Goal: Task Accomplishment & Management: Complete application form

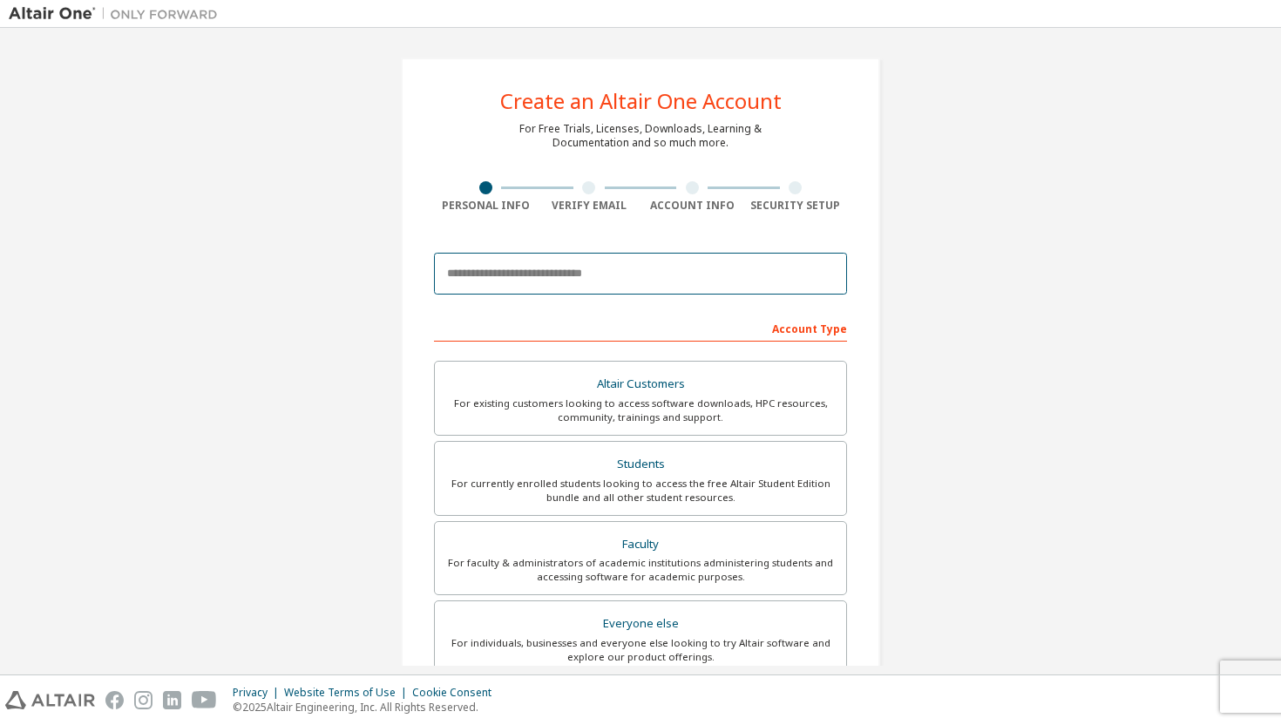
click at [607, 261] on input "email" at bounding box center [640, 274] width 413 height 42
type input "**********"
type input "**"
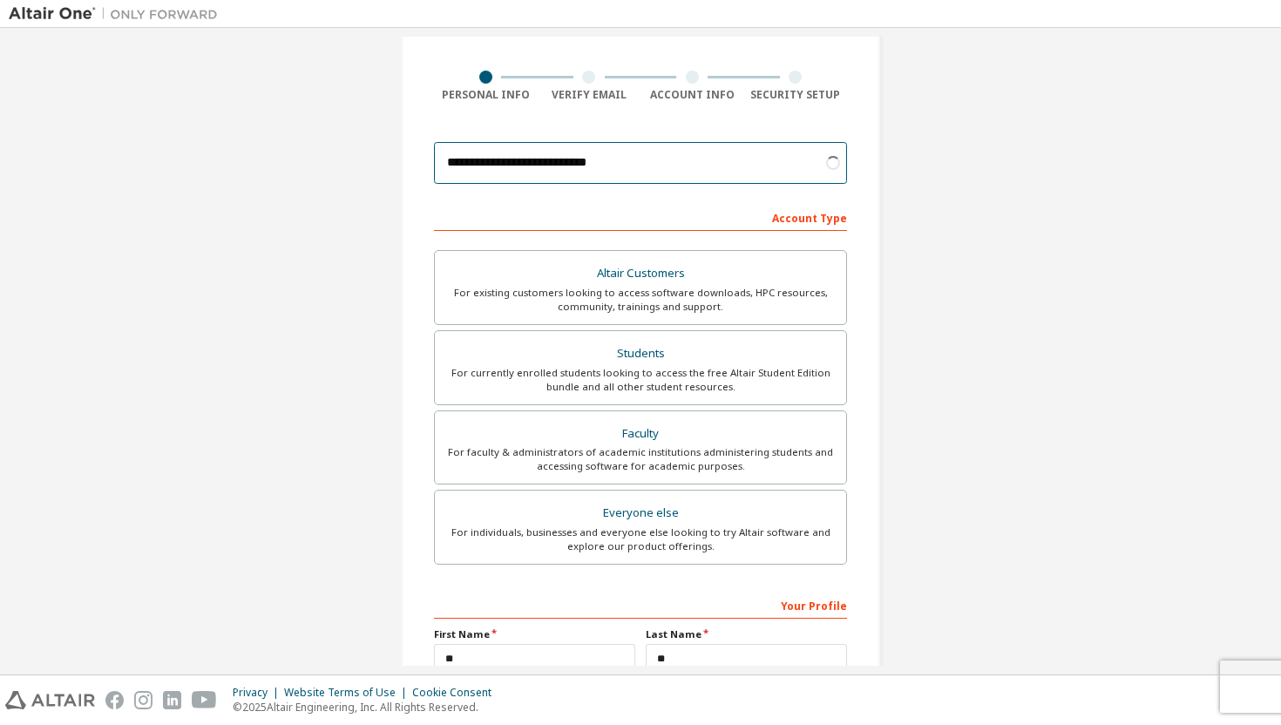
scroll to position [115, 0]
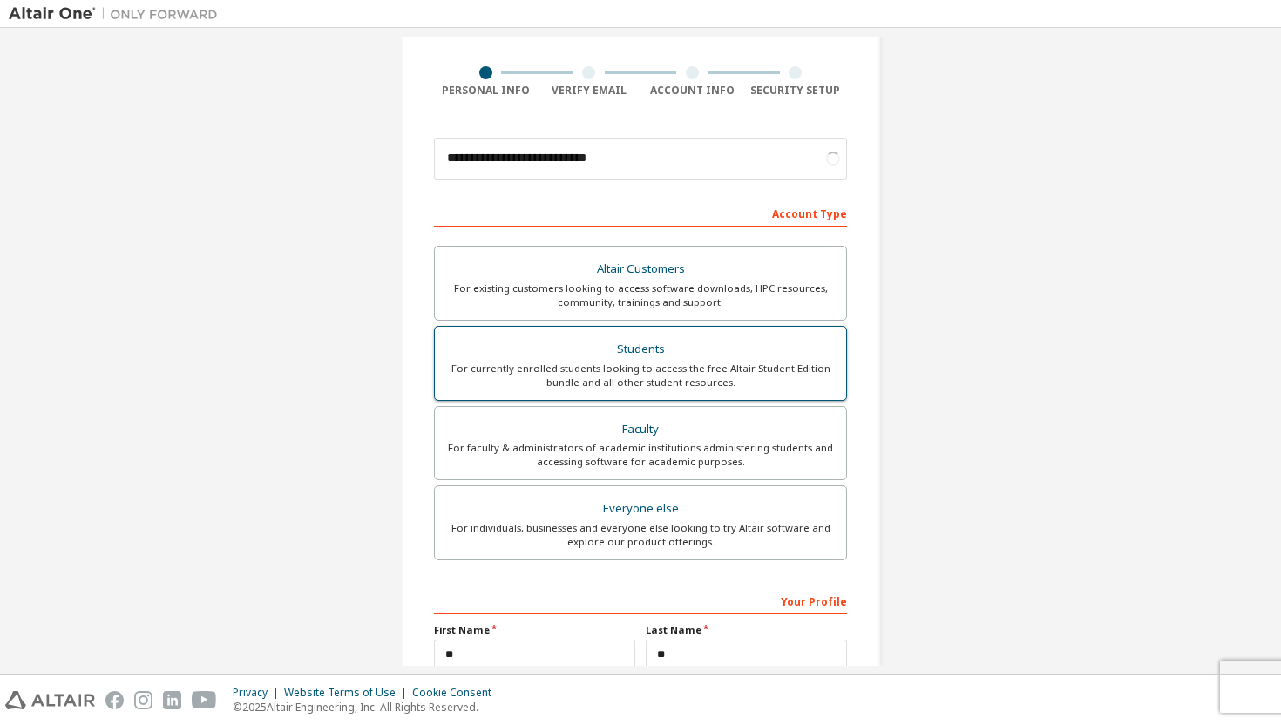
click at [561, 364] on div "For currently enrolled students looking to access the free Altair Student Editi…" at bounding box center [640, 376] width 391 height 28
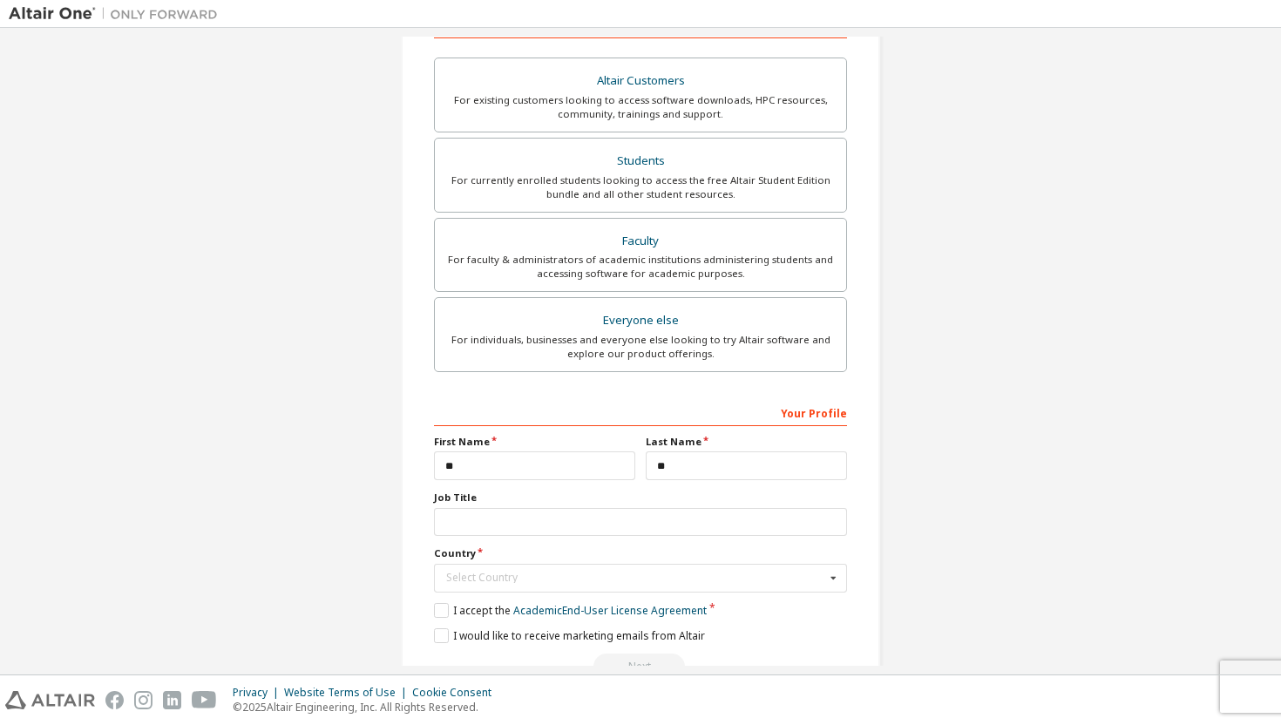
scroll to position [350, 0]
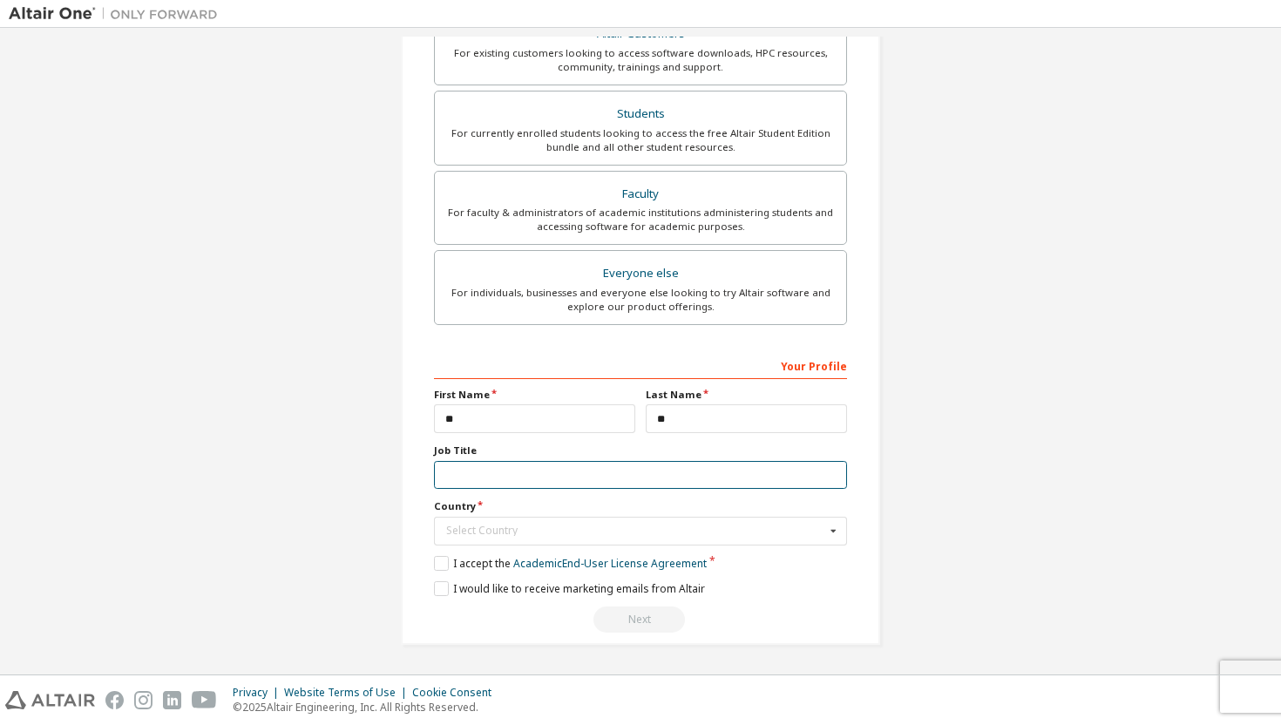
click at [466, 484] on input "text" at bounding box center [640, 475] width 413 height 29
click at [459, 527] on div "Select Country" at bounding box center [635, 531] width 379 height 10
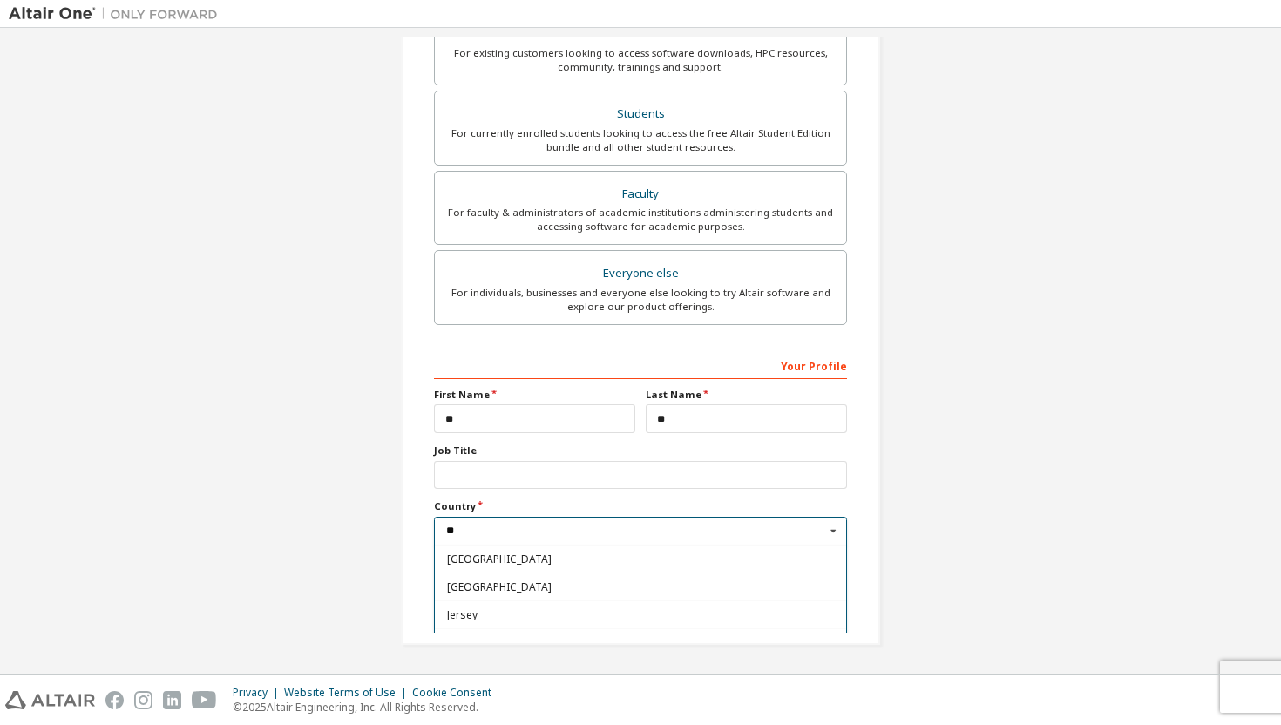
scroll to position [0, 0]
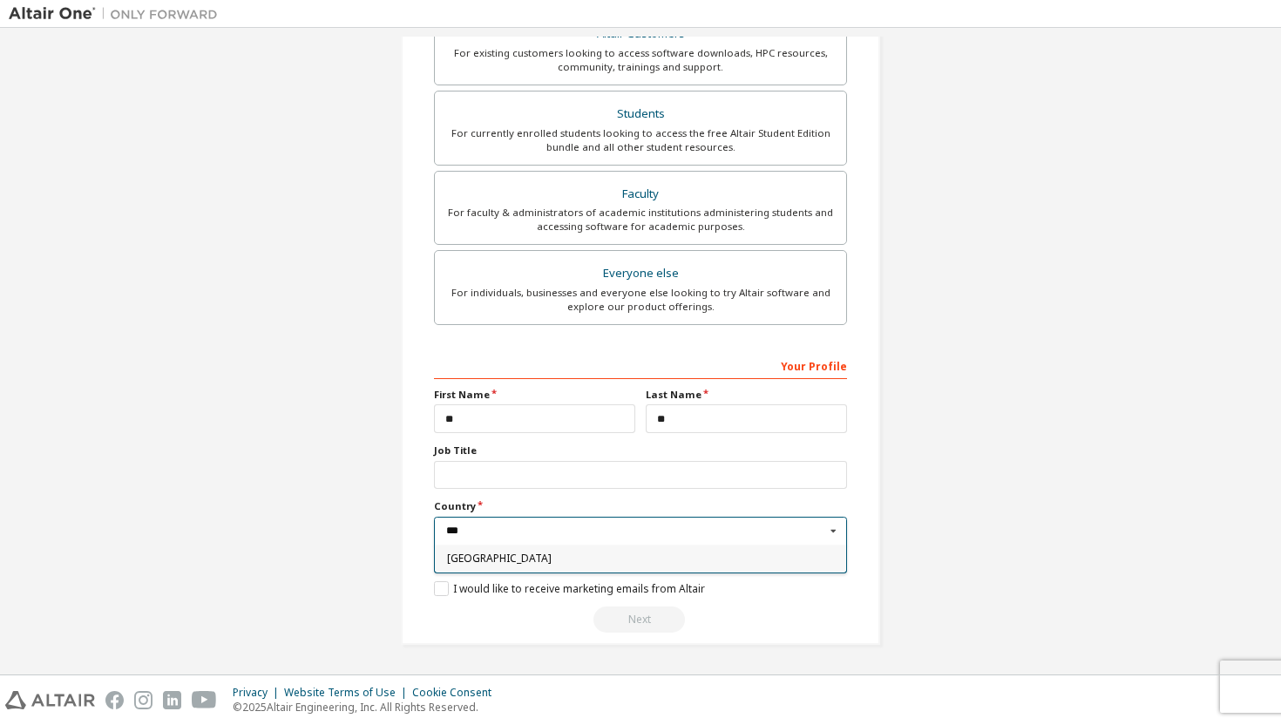
type input "***"
click at [521, 549] on div "[GEOGRAPHIC_DATA]" at bounding box center [640, 559] width 411 height 28
type input "***"
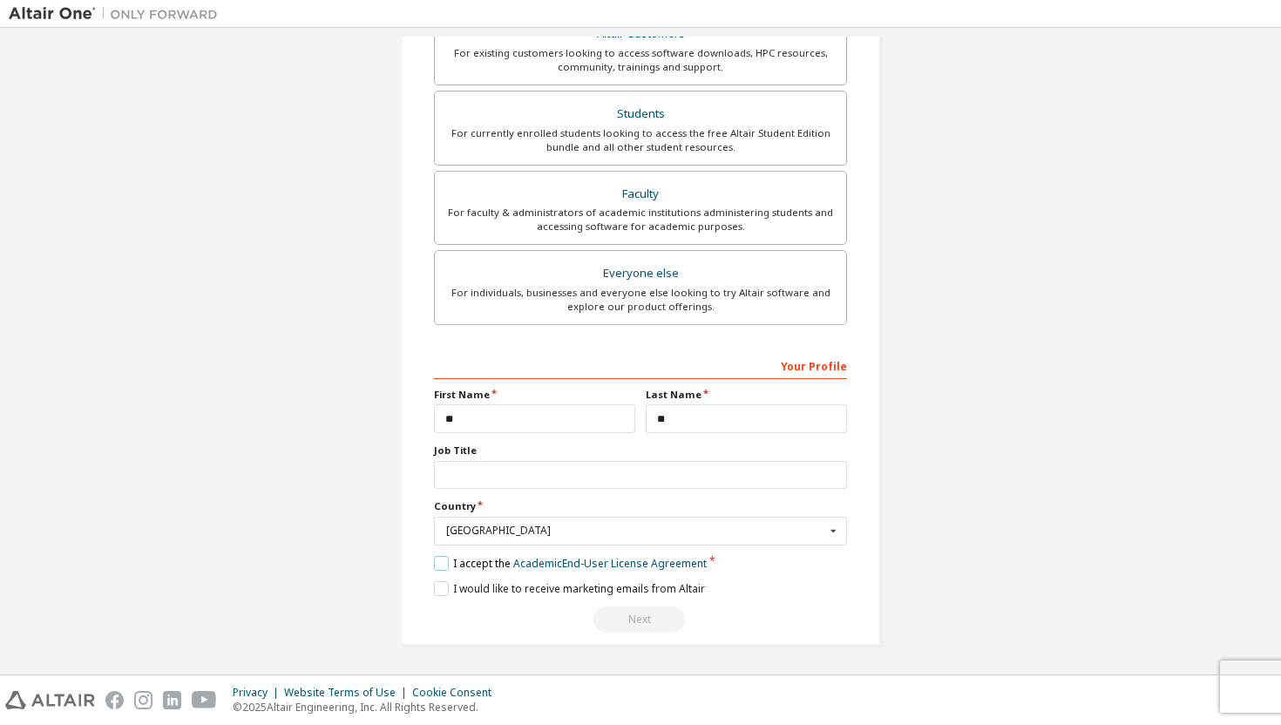
click at [464, 561] on label "I accept the Academic End-User License Agreement" at bounding box center [570, 563] width 273 height 15
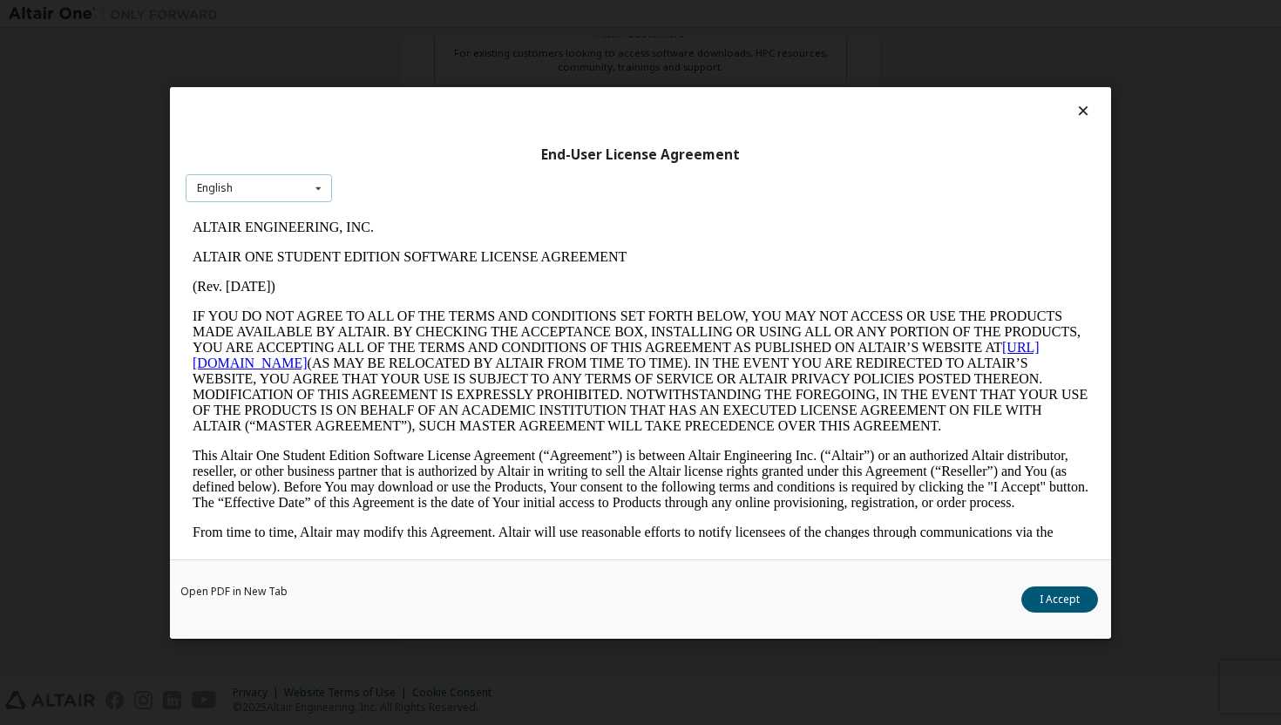
click at [308, 191] on icon at bounding box center [319, 187] width 22 height 27
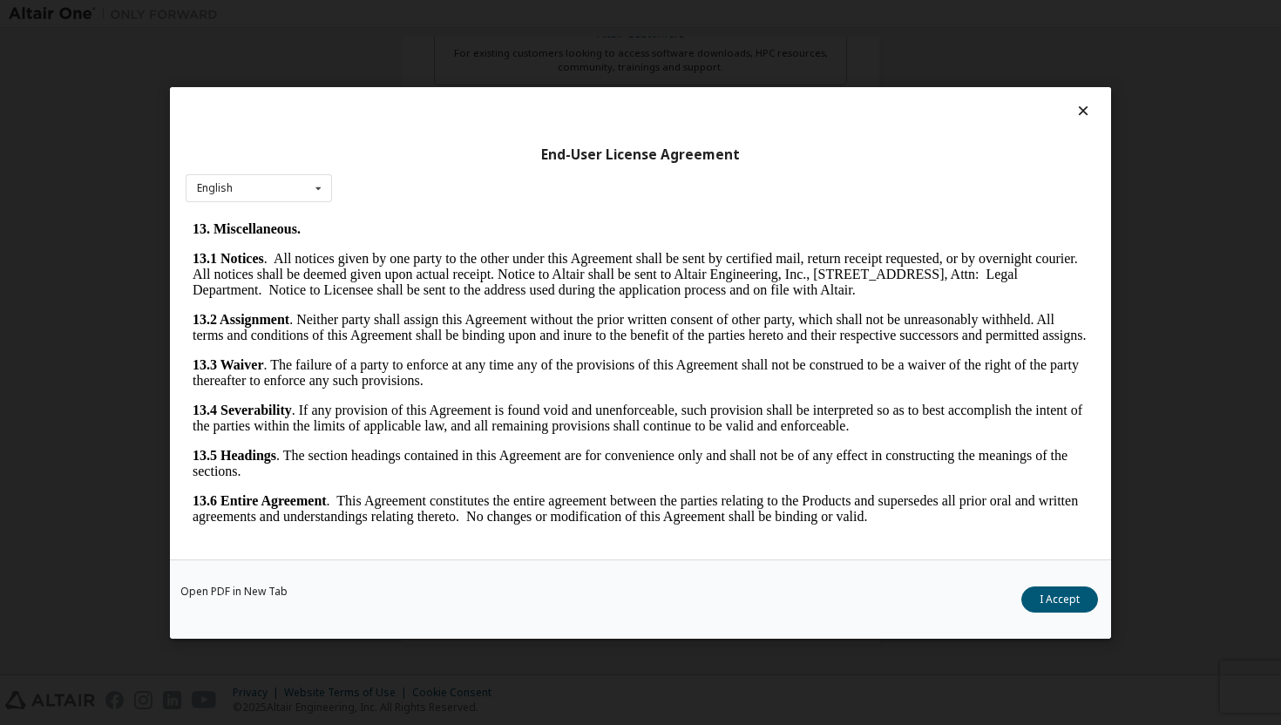
scroll to position [4171, 0]
click at [1084, 608] on button "I Accept" at bounding box center [1060, 599] width 77 height 26
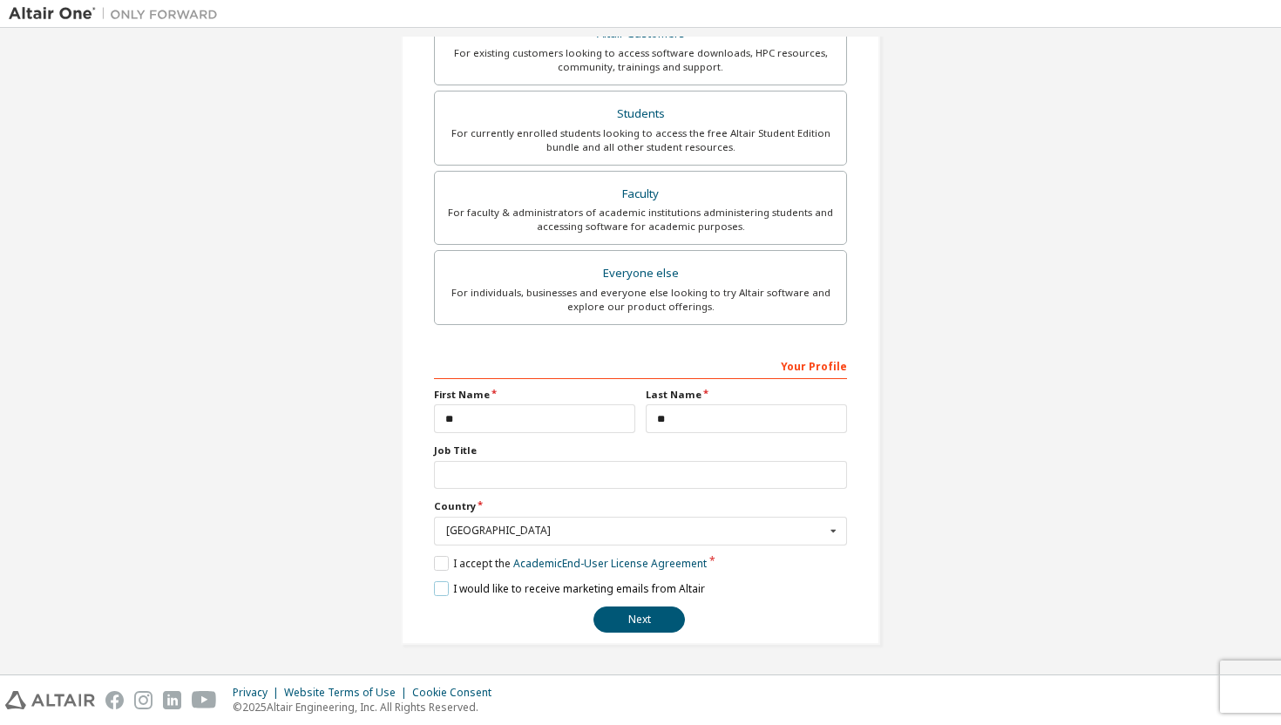
click at [458, 594] on label "I would like to receive marketing emails from Altair" at bounding box center [569, 588] width 271 height 15
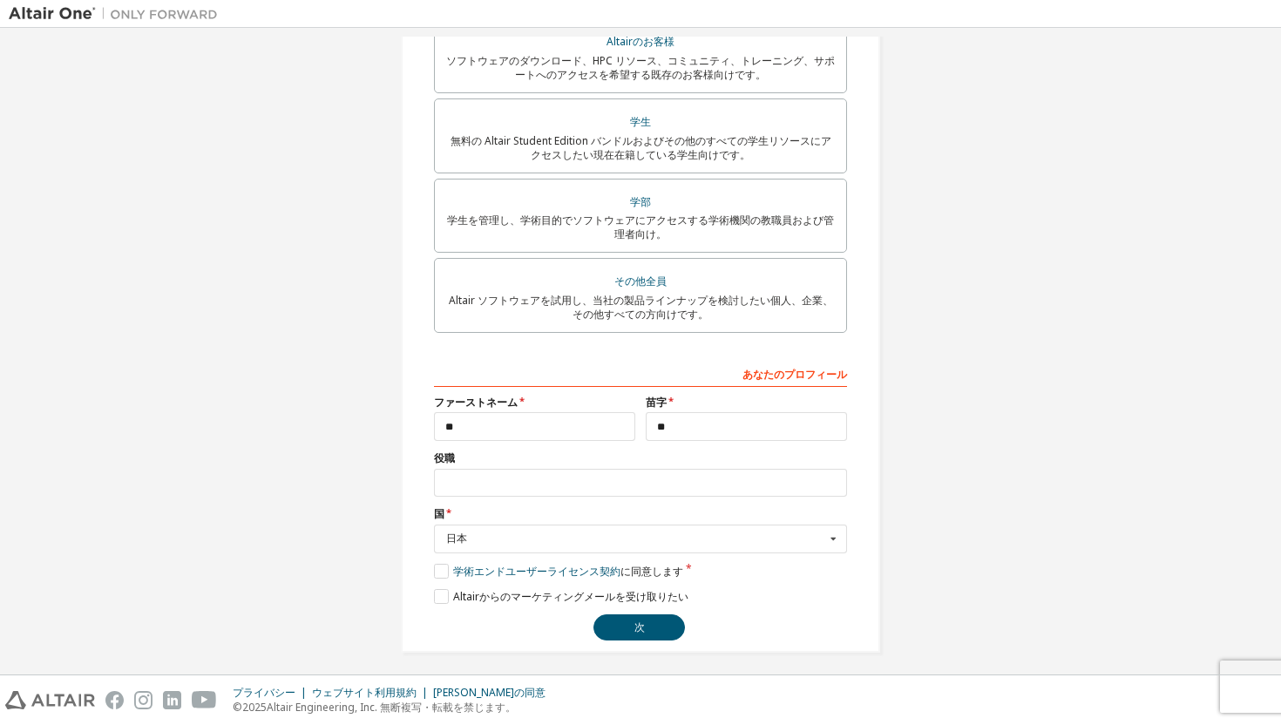
scroll to position [350, 0]
click at [553, 594] on font "Altairからのマ​​ーケティングメールを受け取りたい" at bounding box center [570, 593] width 235 height 15
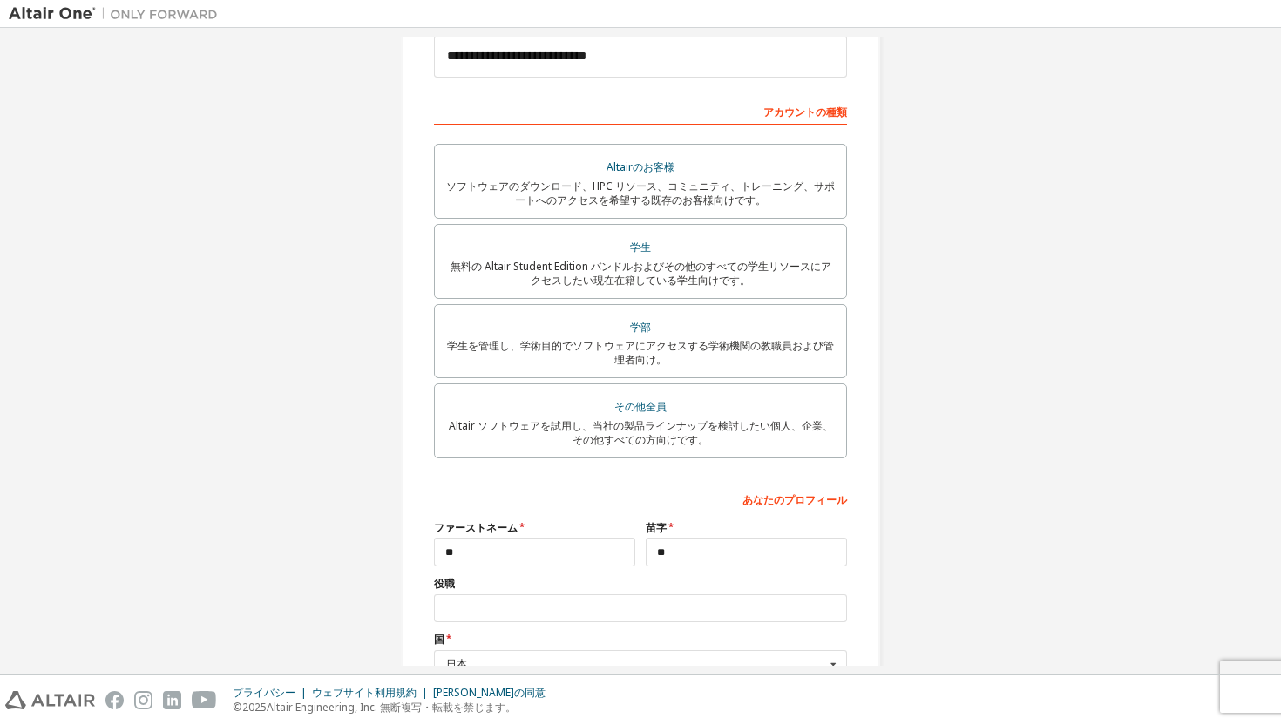
scroll to position [359, 0]
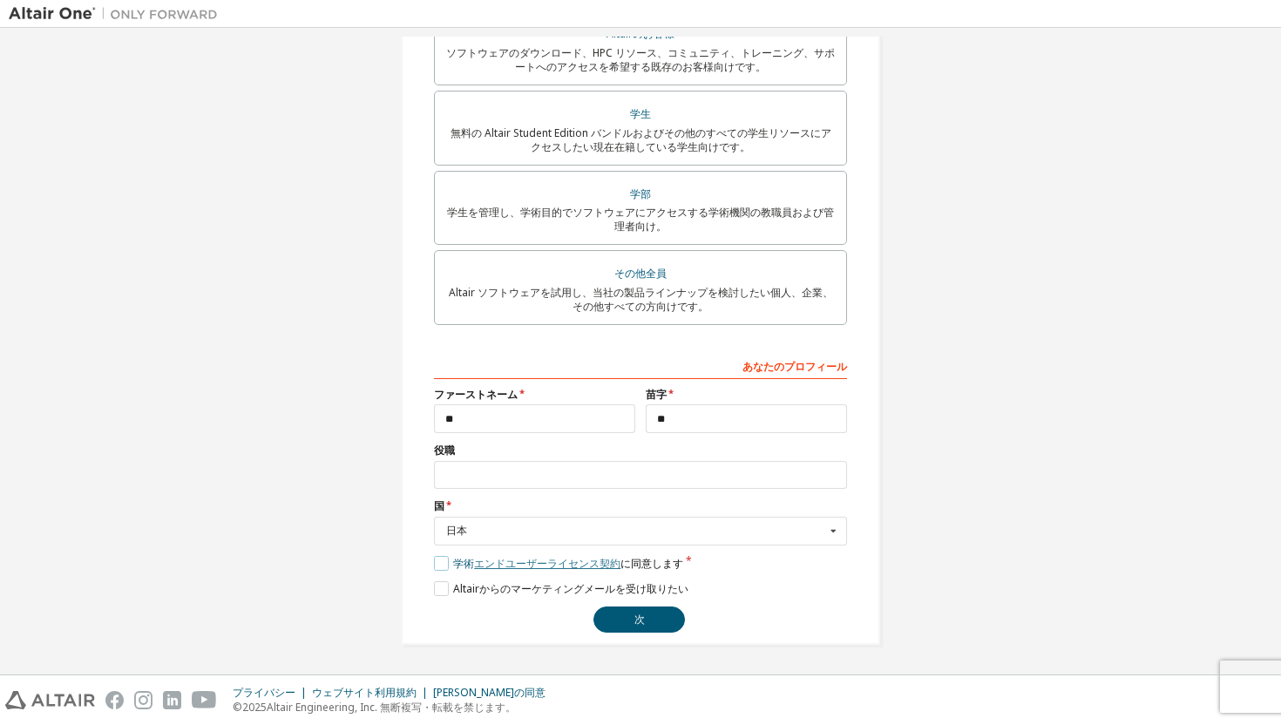
click at [517, 563] on font "エンドユーザーライセンス契約" at bounding box center [547, 563] width 146 height 15
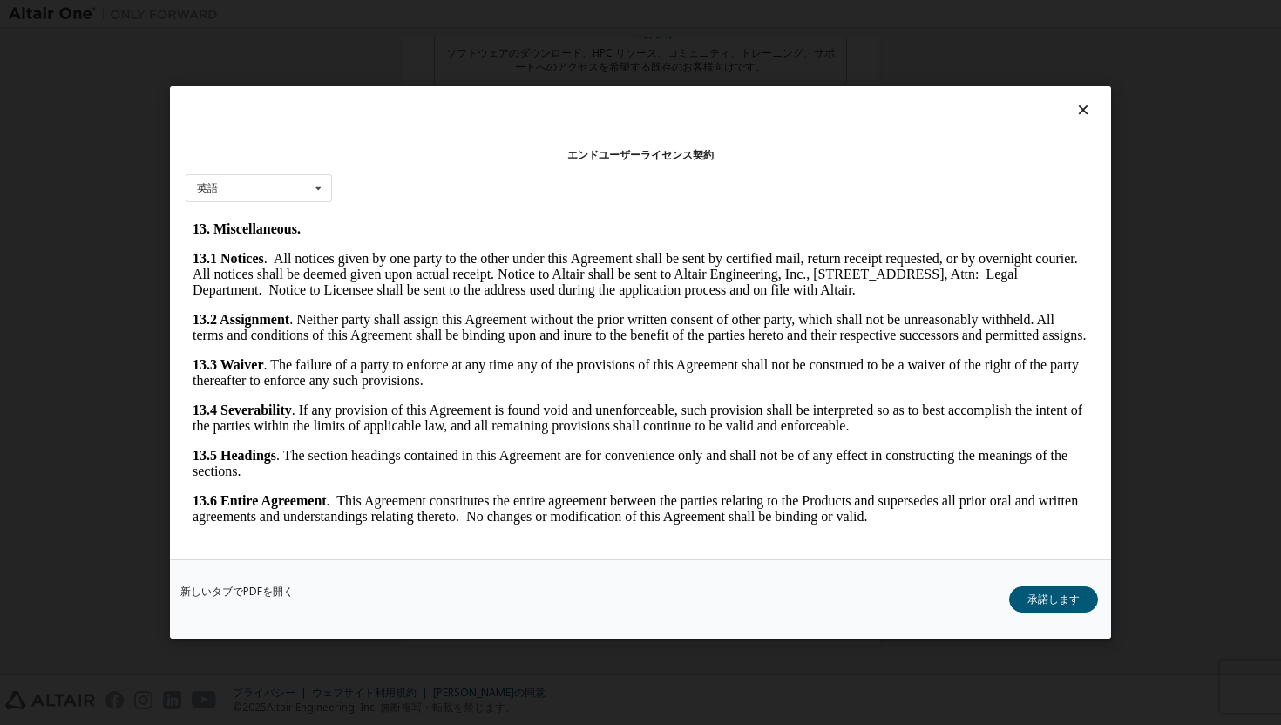
scroll to position [4171, 0]
click at [225, 586] on font "新しいタブでPDFを開く" at bounding box center [236, 591] width 113 height 15
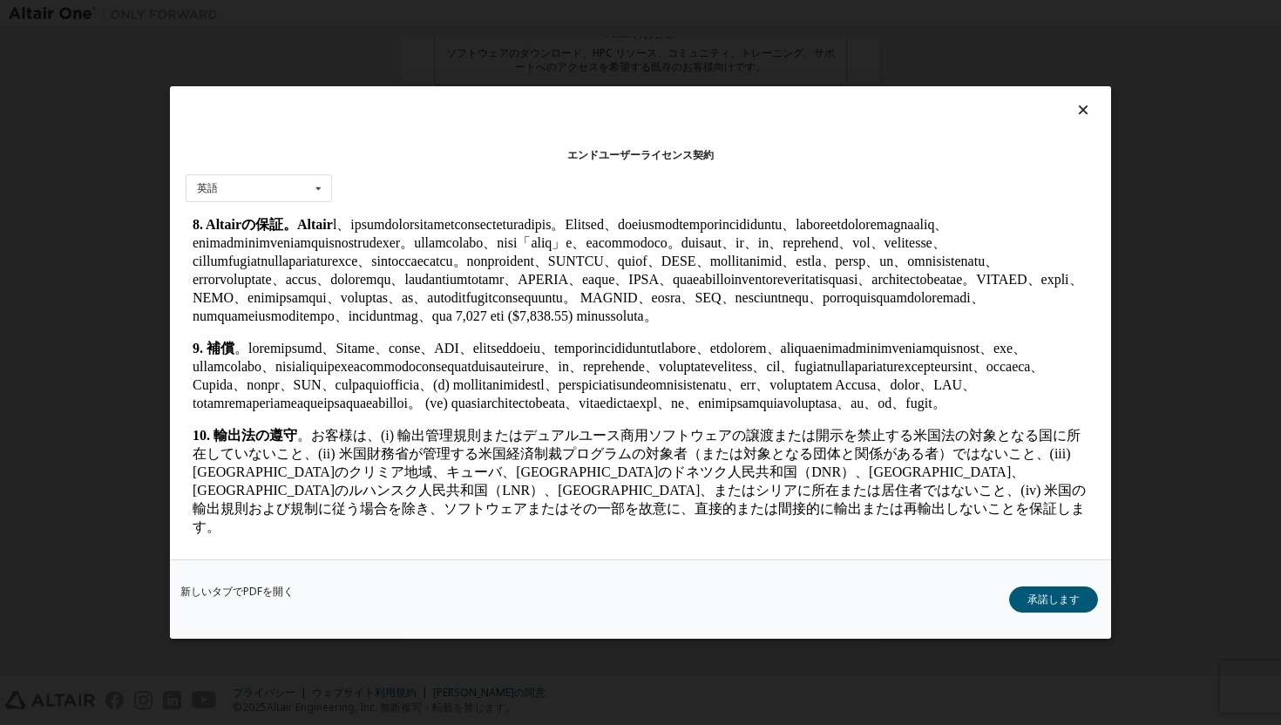
scroll to position [2086, 0]
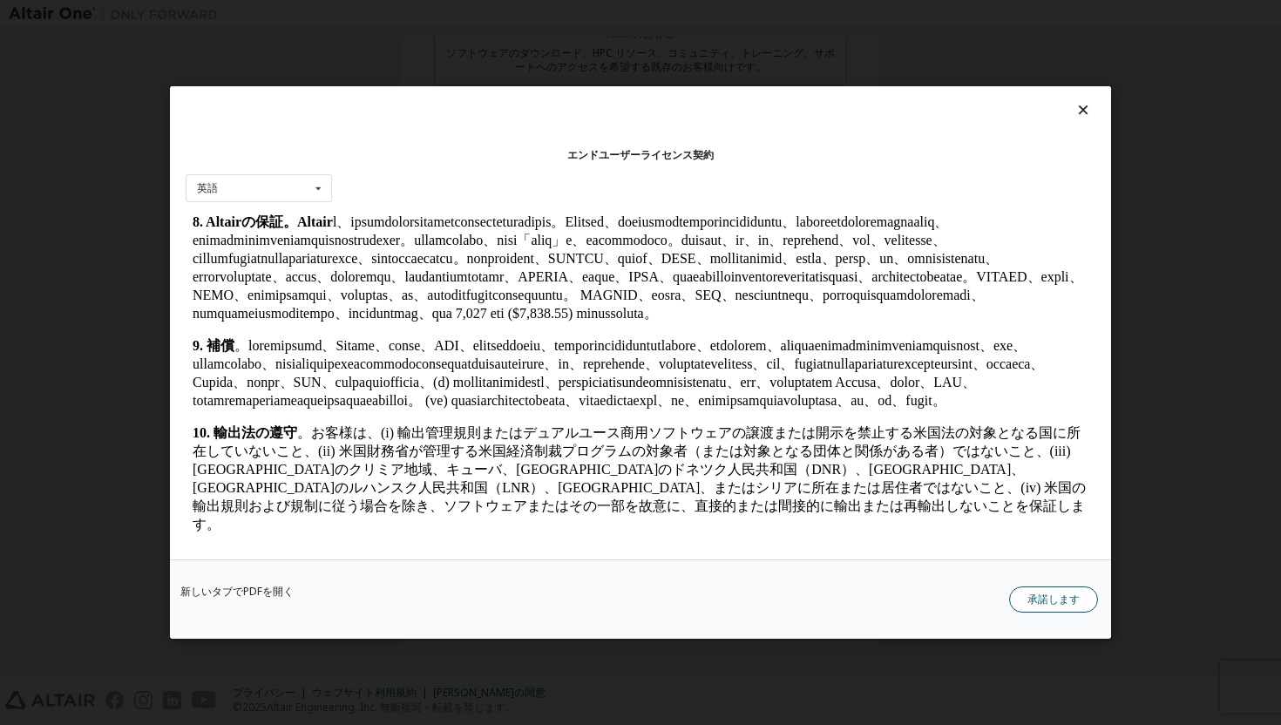
click at [1023, 593] on button "承諾します" at bounding box center [1053, 600] width 89 height 26
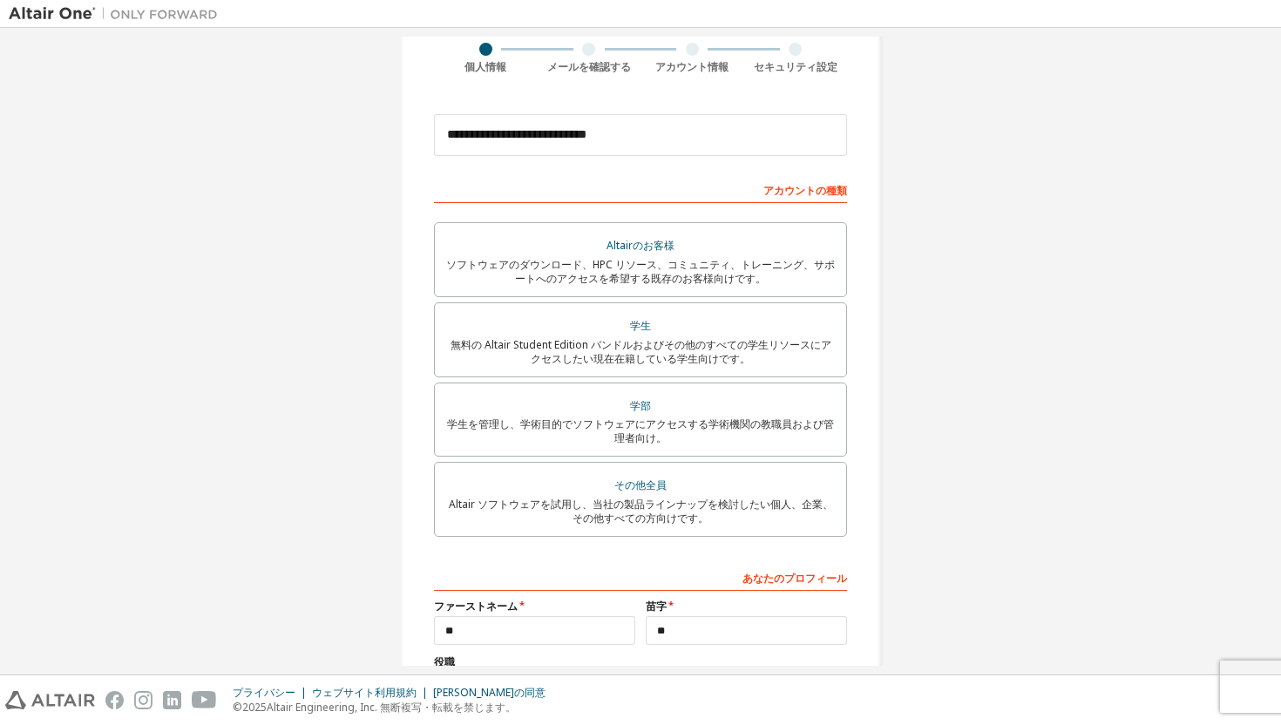
scroll to position [359, 0]
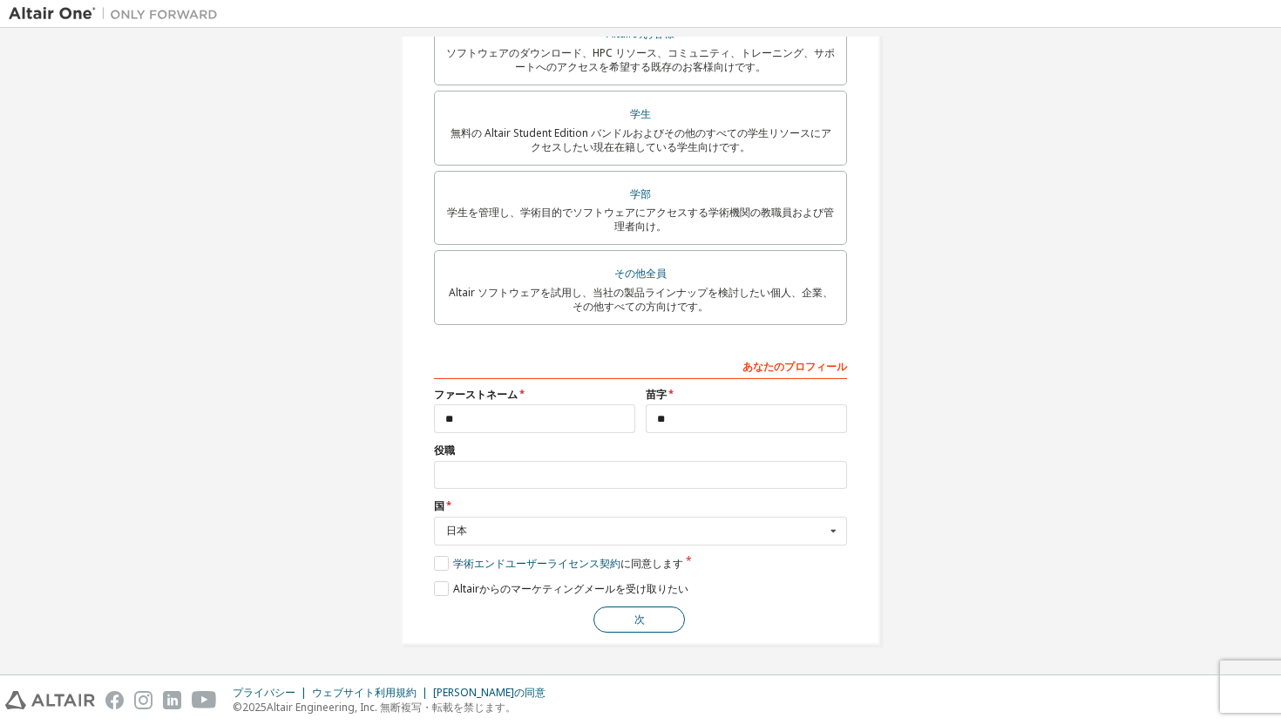
click at [624, 618] on button "次" at bounding box center [640, 620] width 92 height 26
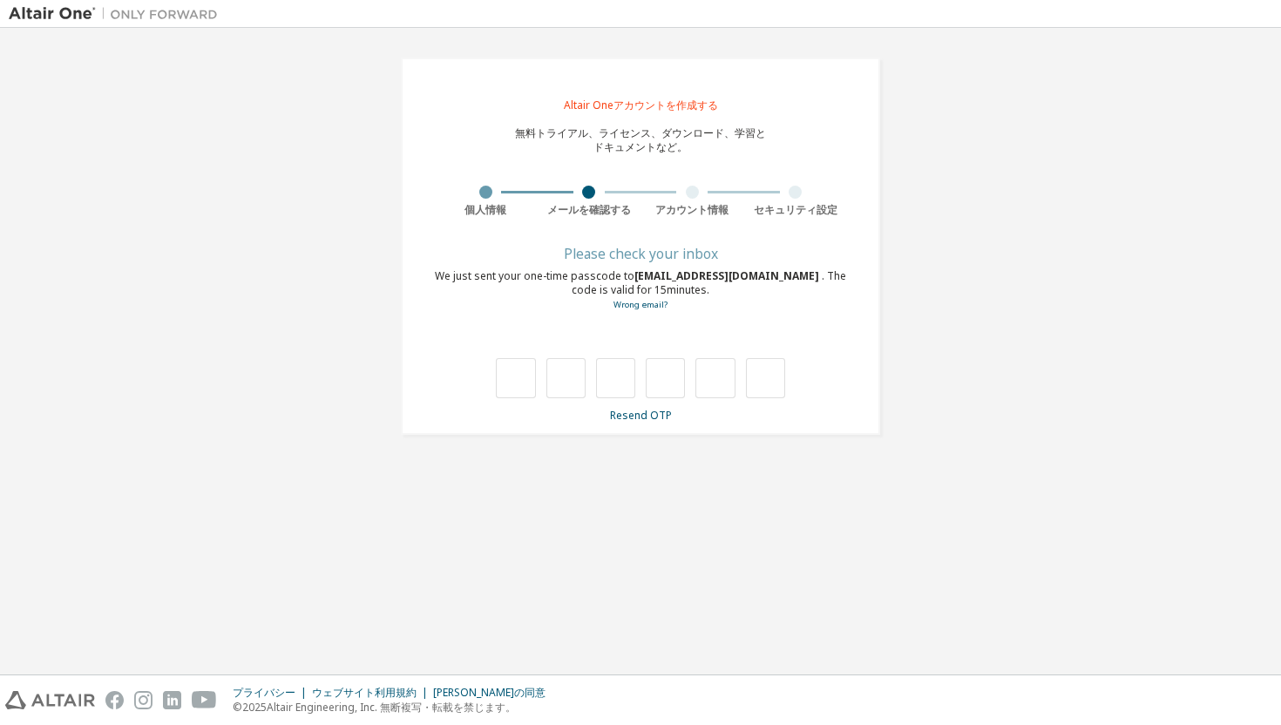
scroll to position [0, 0]
type input "*"
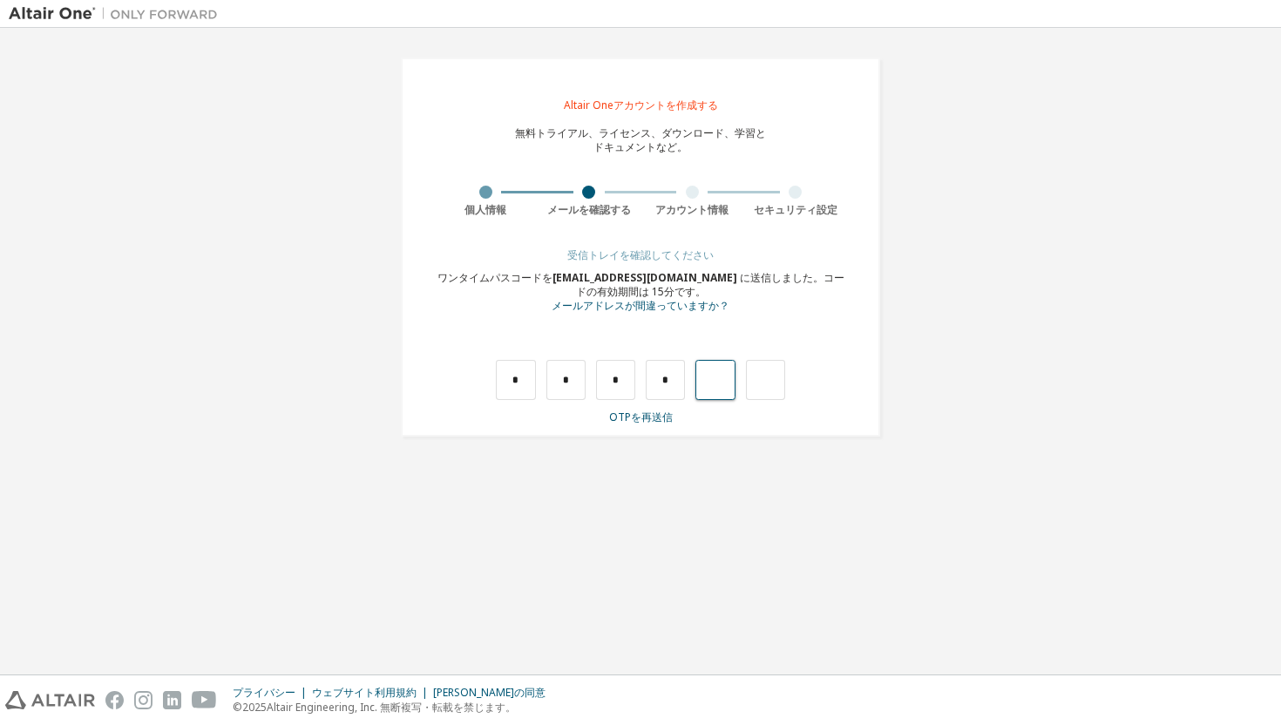
type input "*"
